Goal: Task Accomplishment & Management: Use online tool/utility

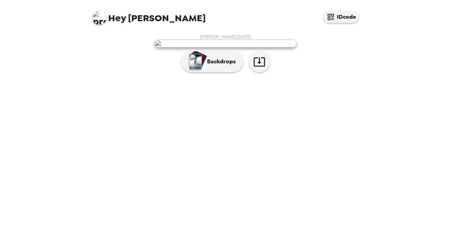
scroll to position [37, 0]
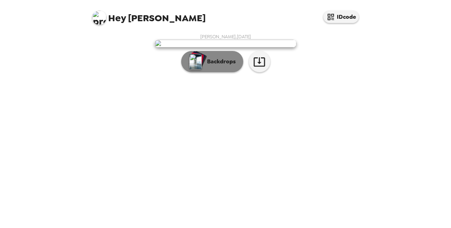
click at [223, 66] on p "Backdrops" at bounding box center [219, 61] width 32 height 9
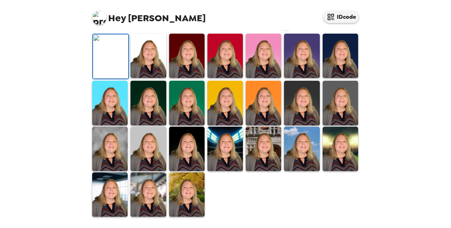
click at [369, 101] on div "Hey Michalene IDcode Michalene Olson , 09-26-2025 Backdrops" at bounding box center [225, 114] width 451 height 228
click at [112, 194] on img at bounding box center [109, 195] width 35 height 44
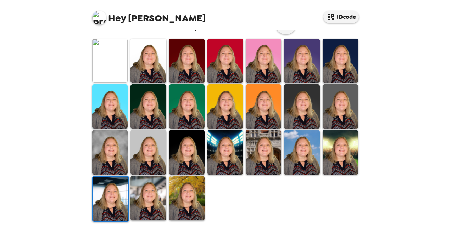
click at [112, 194] on img at bounding box center [110, 199] width 35 height 44
click at [111, 199] on img at bounding box center [110, 199] width 35 height 44
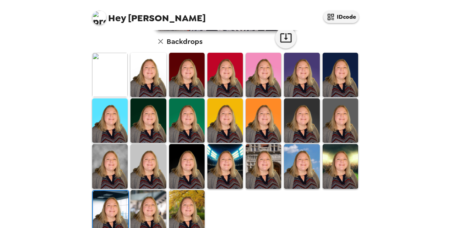
scroll to position [211, 0]
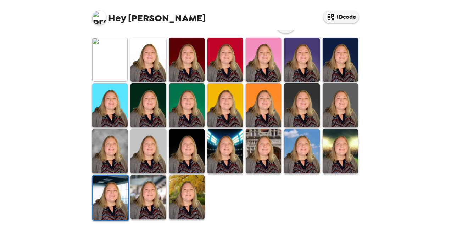
click at [222, 154] on img at bounding box center [224, 151] width 35 height 44
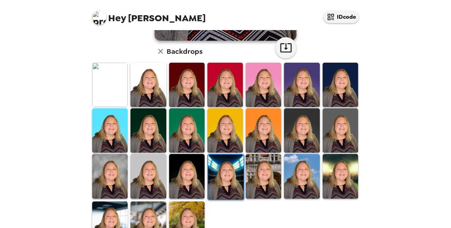
scroll to position [203, 0]
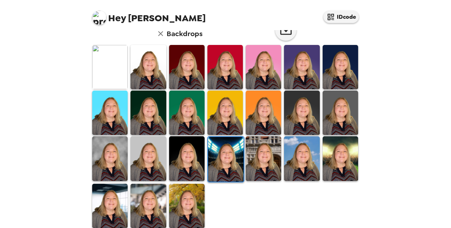
click at [182, 197] on img at bounding box center [186, 206] width 35 height 44
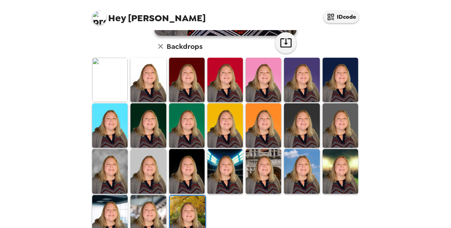
scroll to position [191, 0]
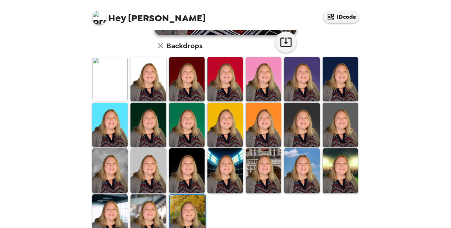
click at [141, 66] on img at bounding box center [147, 79] width 35 height 44
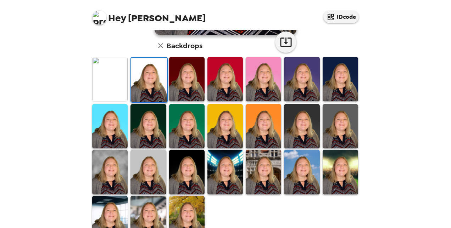
click at [112, 78] on img at bounding box center [109, 79] width 35 height 44
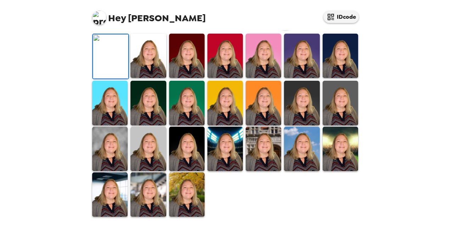
scroll to position [211, 0]
